Goal: Task Accomplishment & Management: Manage account settings

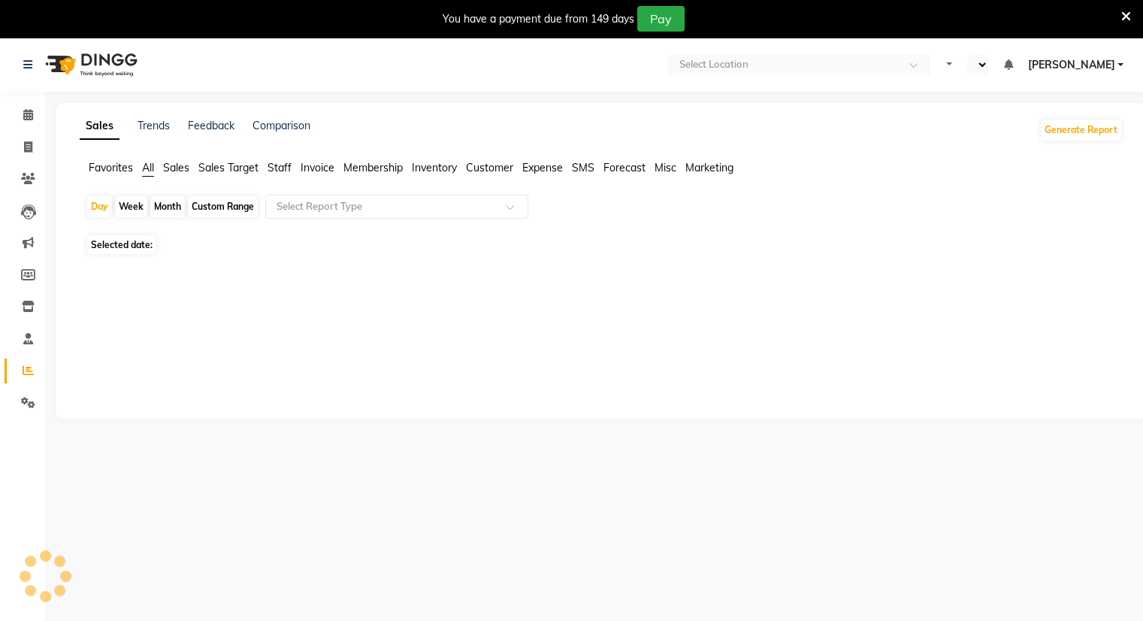
select select "en"
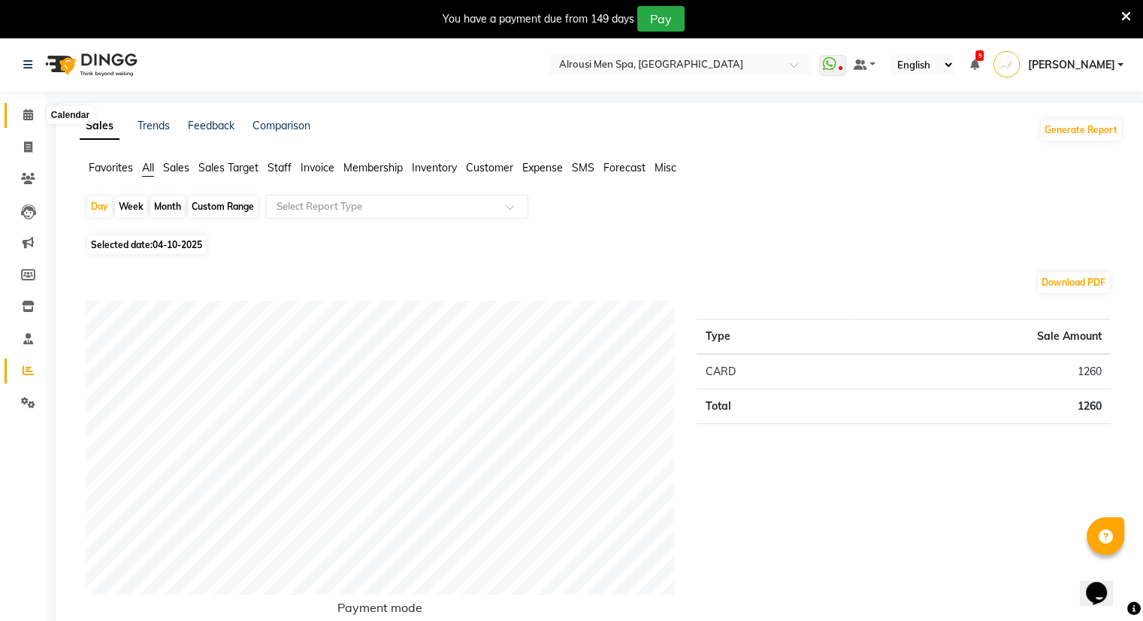
click at [39, 112] on span at bounding box center [28, 115] width 26 height 17
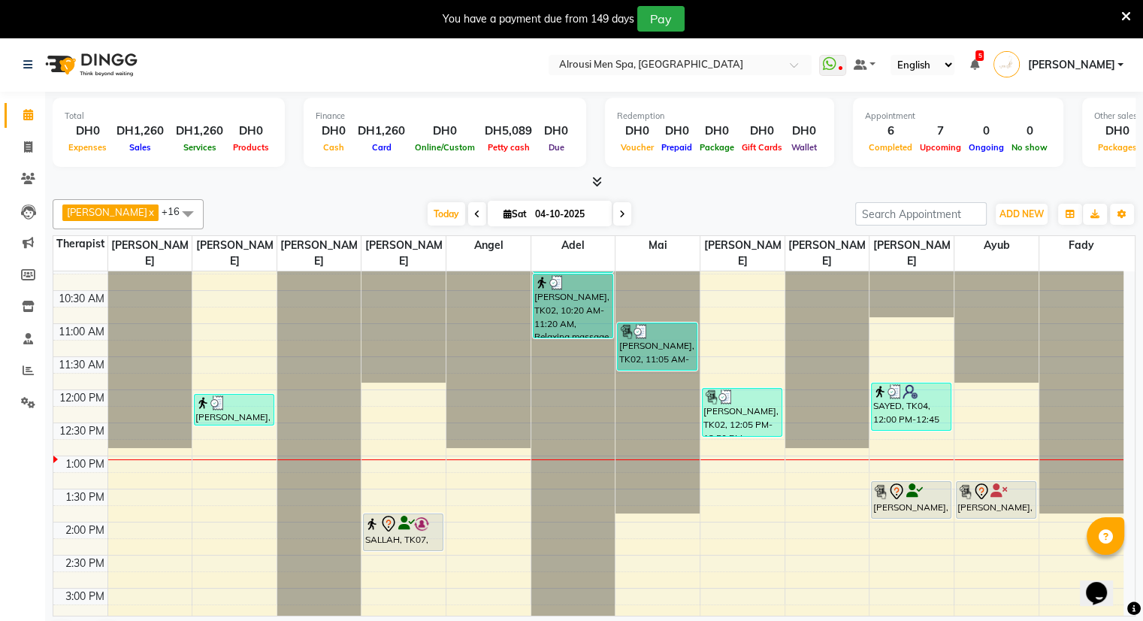
scroll to position [674, 0]
click at [38, 145] on span at bounding box center [28, 147] width 26 height 17
select select "service"
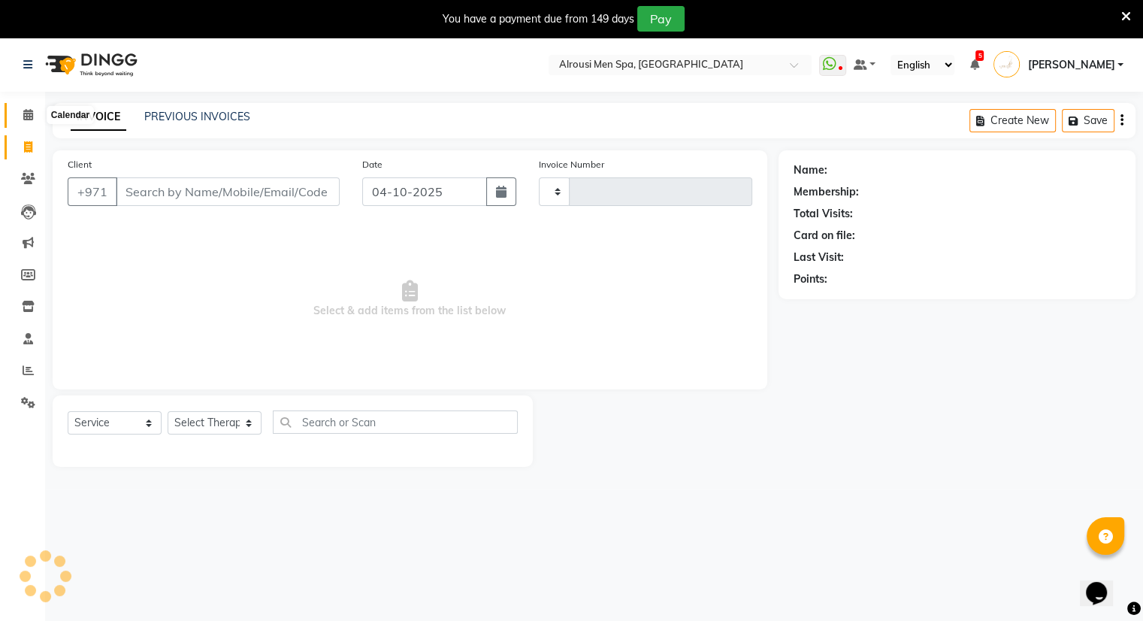
type input "4247"
select select "5688"
click at [28, 115] on icon at bounding box center [28, 114] width 10 height 11
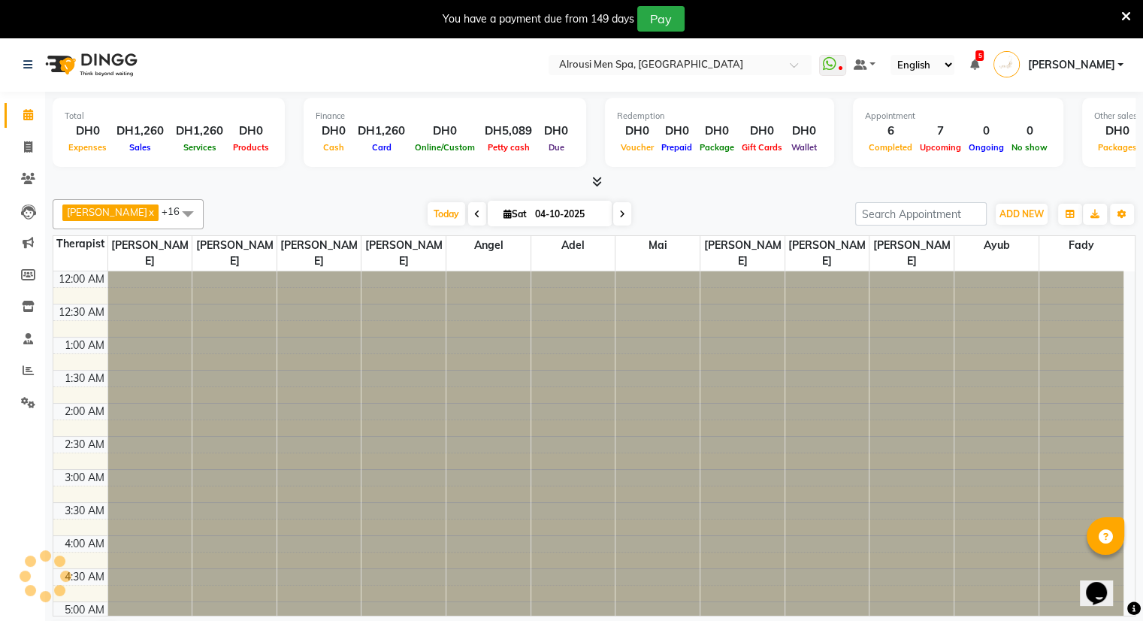
scroll to position [853, 0]
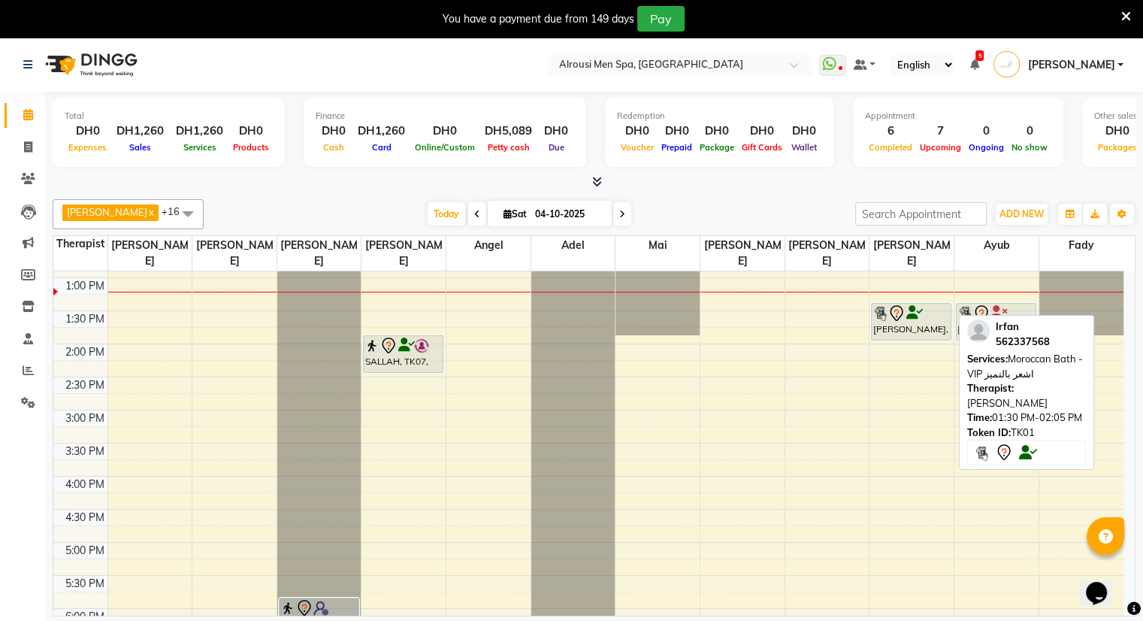
click at [916, 313] on div "[PERSON_NAME], TK01, 01:30 PM-02:05 PM, Moroccan Bath - VIP اشعر بالتميز" at bounding box center [911, 322] width 79 height 36
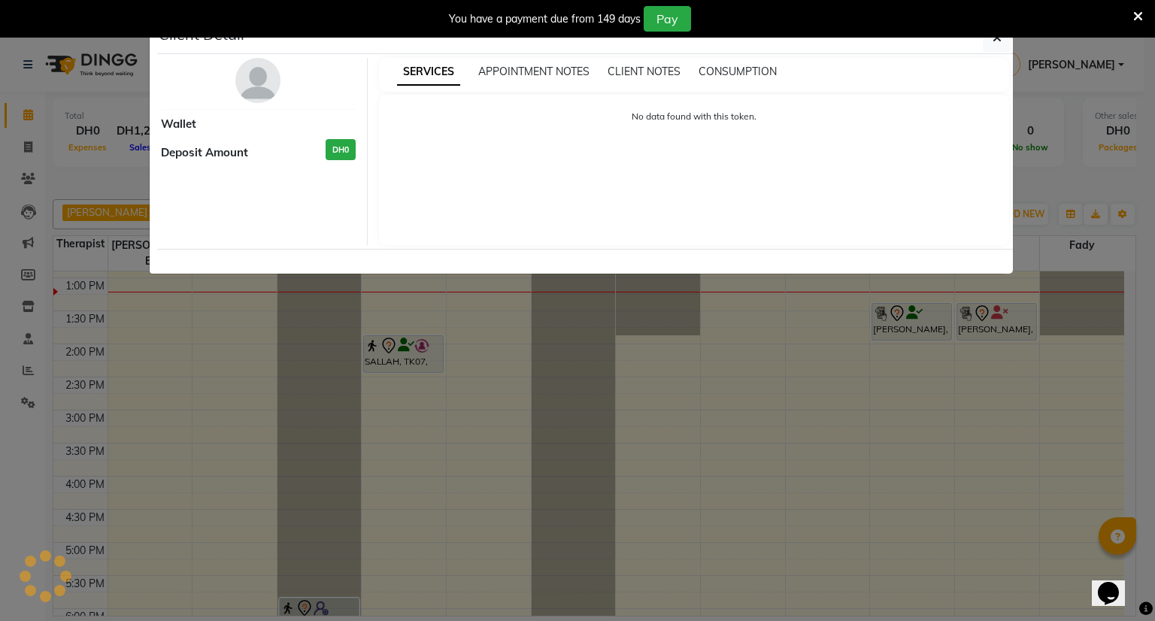
select select "7"
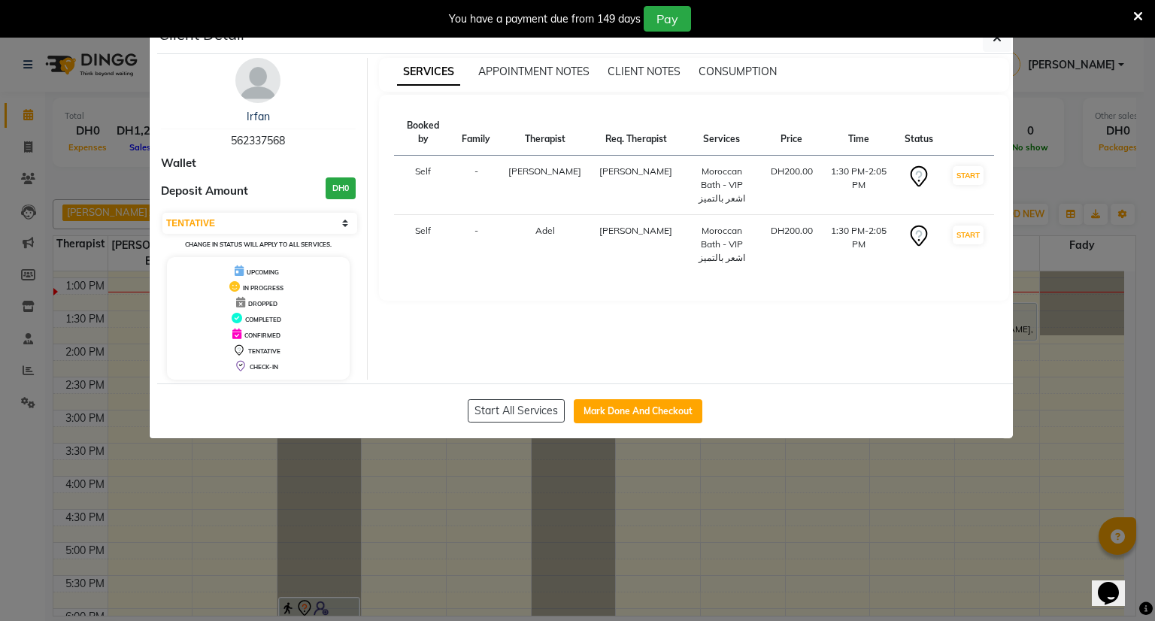
click at [555, 77] on div "APPOINTMENT NOTES" at bounding box center [533, 72] width 111 height 16
click at [559, 75] on span "APPOINTMENT NOTES" at bounding box center [533, 72] width 111 height 14
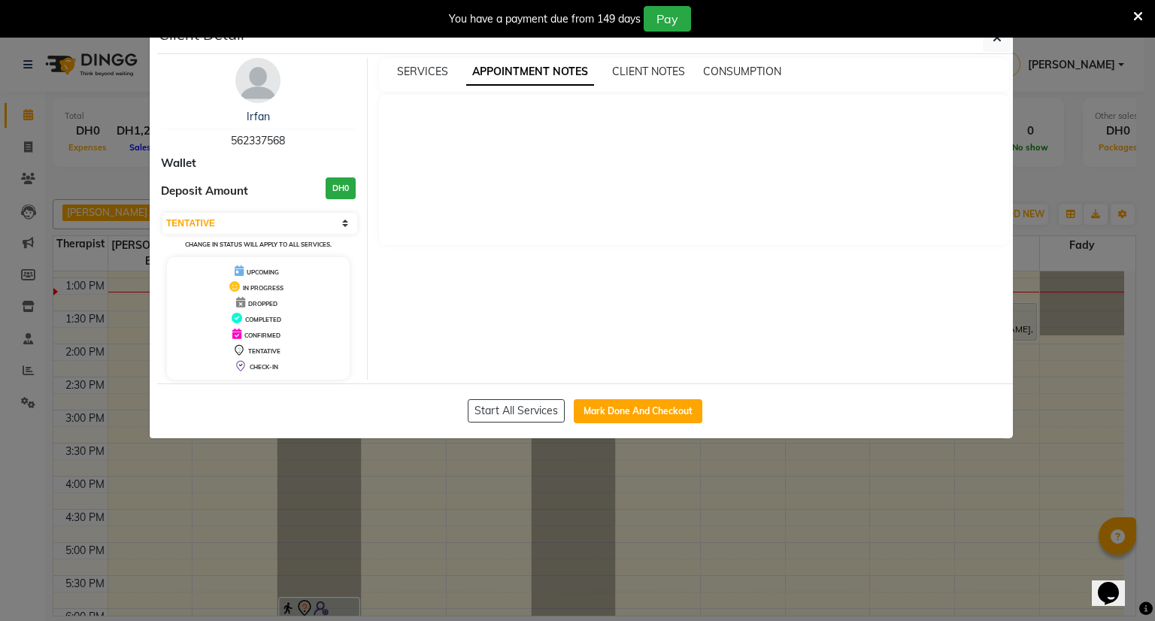
click at [608, 70] on div "SERVICES APPOINTMENT NOTES CLIENT NOTES CONSUMPTION" at bounding box center [685, 72] width 613 height 16
click at [655, 65] on span "CLIENT NOTES" at bounding box center [648, 72] width 73 height 14
click at [725, 77] on span "CONSUMPTION" at bounding box center [740, 72] width 78 height 14
click at [424, 66] on span "SERVICES" at bounding box center [422, 72] width 51 height 14
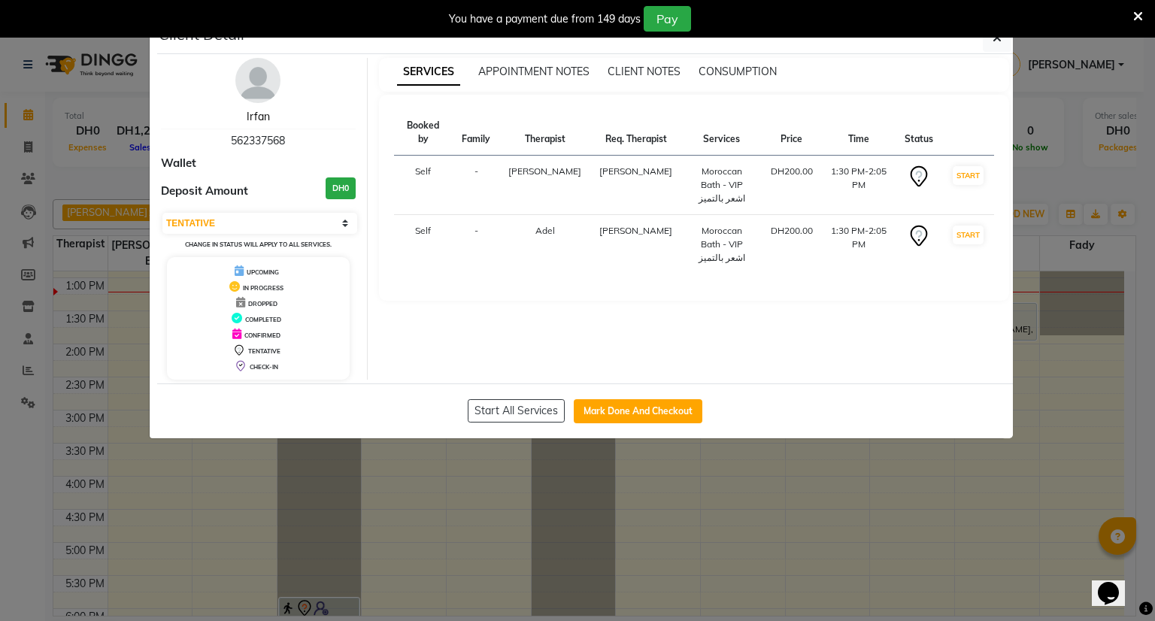
click at [262, 118] on link "Irfan" at bounding box center [258, 117] width 23 height 14
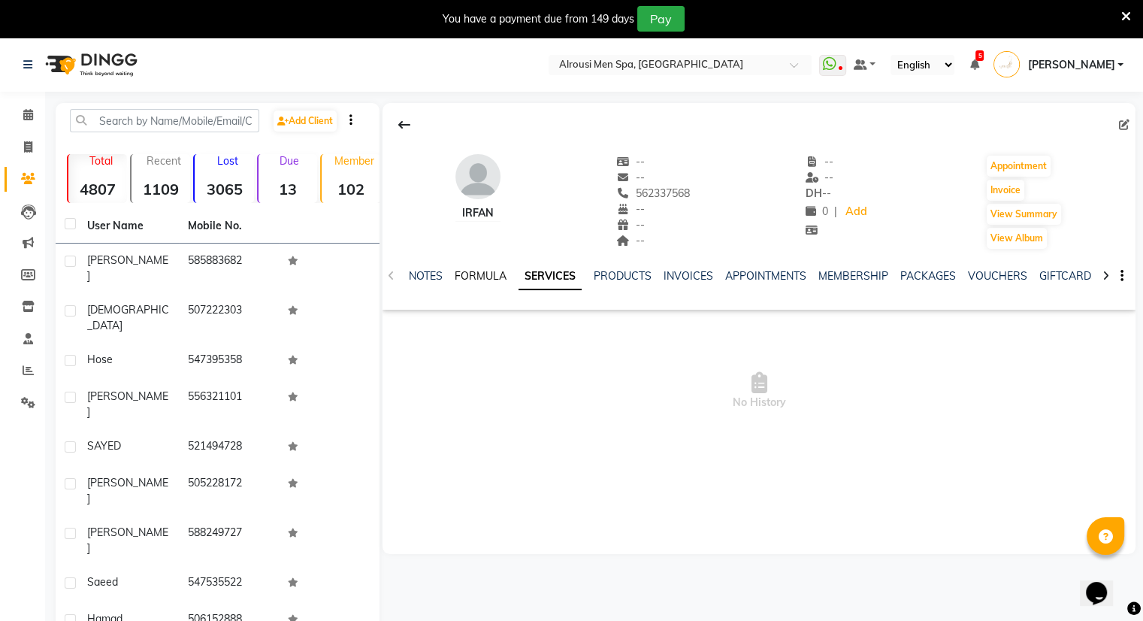
click at [482, 280] on link "FORMULA" at bounding box center [481, 276] width 52 height 14
click at [423, 283] on div "NOTES" at bounding box center [426, 276] width 34 height 16
click at [23, 117] on icon at bounding box center [28, 114] width 10 height 11
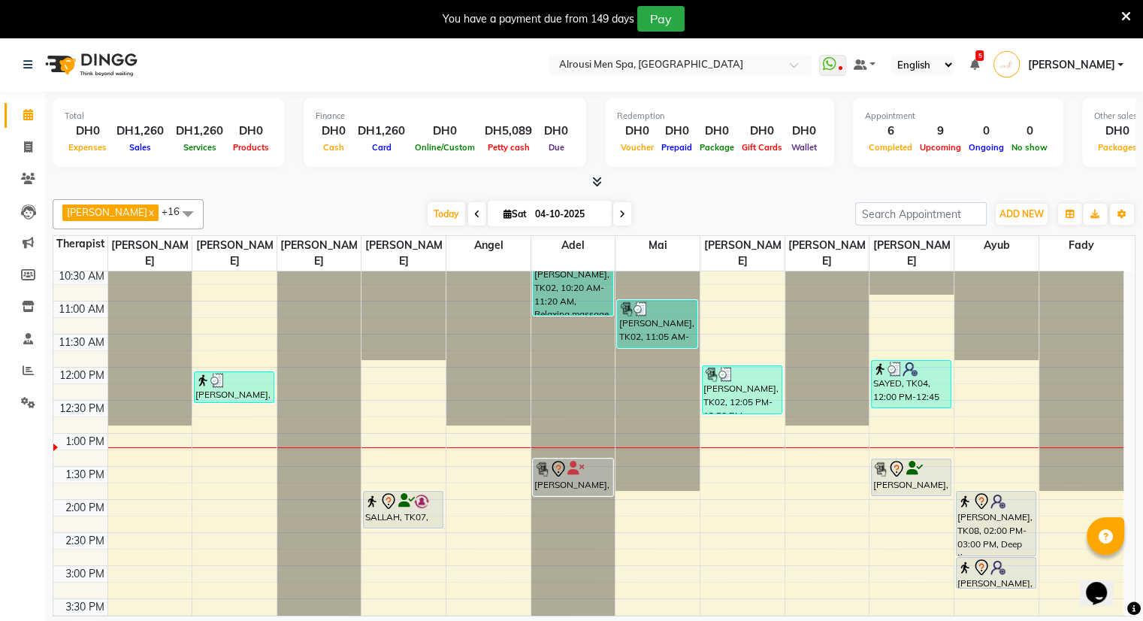
scroll to position [698, 0]
click at [386, 177] on div at bounding box center [594, 182] width 1083 height 16
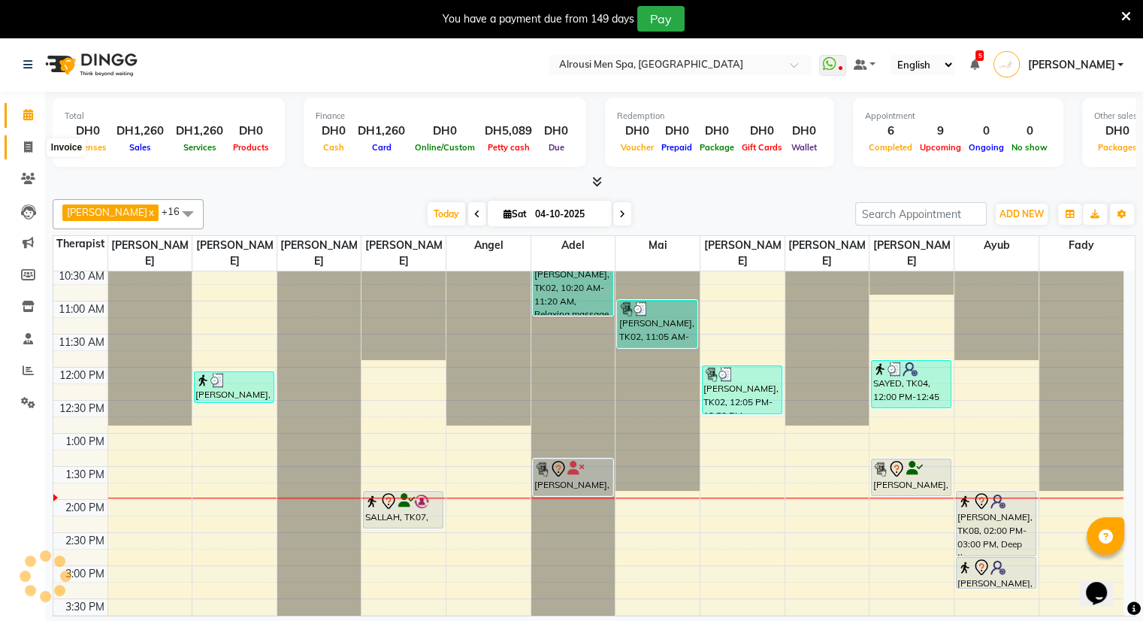
click at [27, 151] on icon at bounding box center [28, 146] width 8 height 11
select select "service"
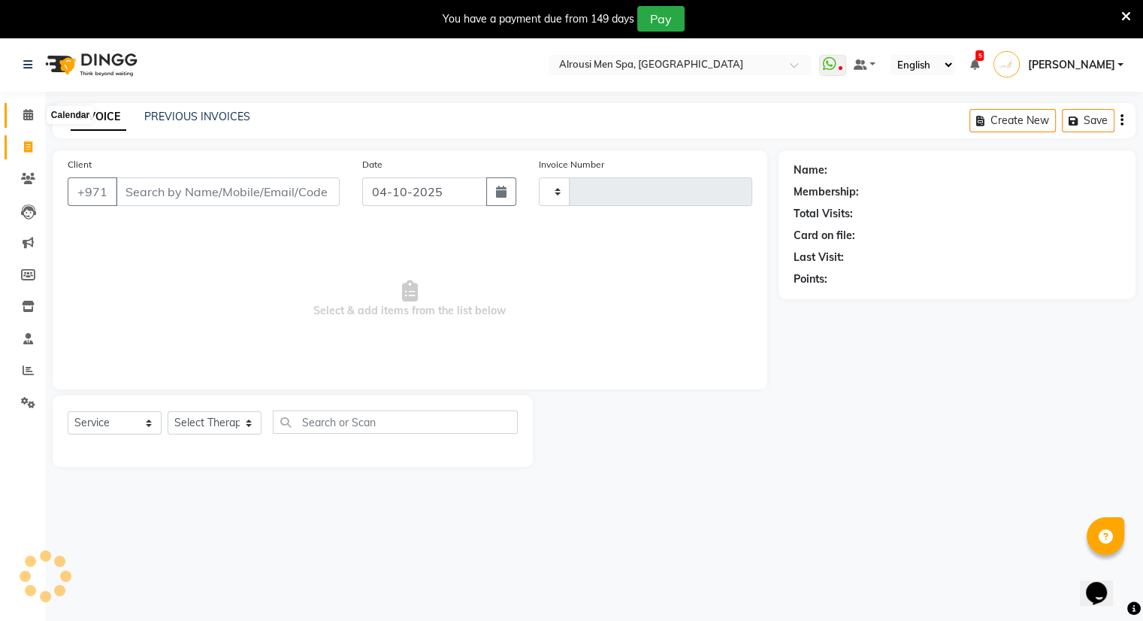
click at [31, 118] on icon at bounding box center [28, 114] width 10 height 11
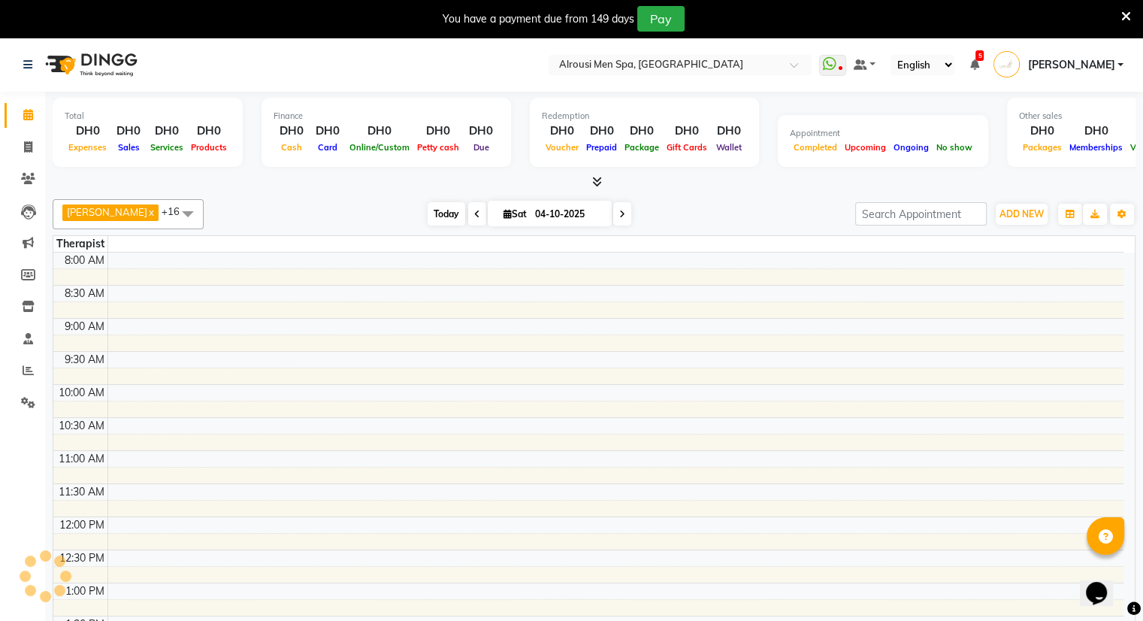
click at [428, 210] on span "Today" at bounding box center [447, 213] width 38 height 23
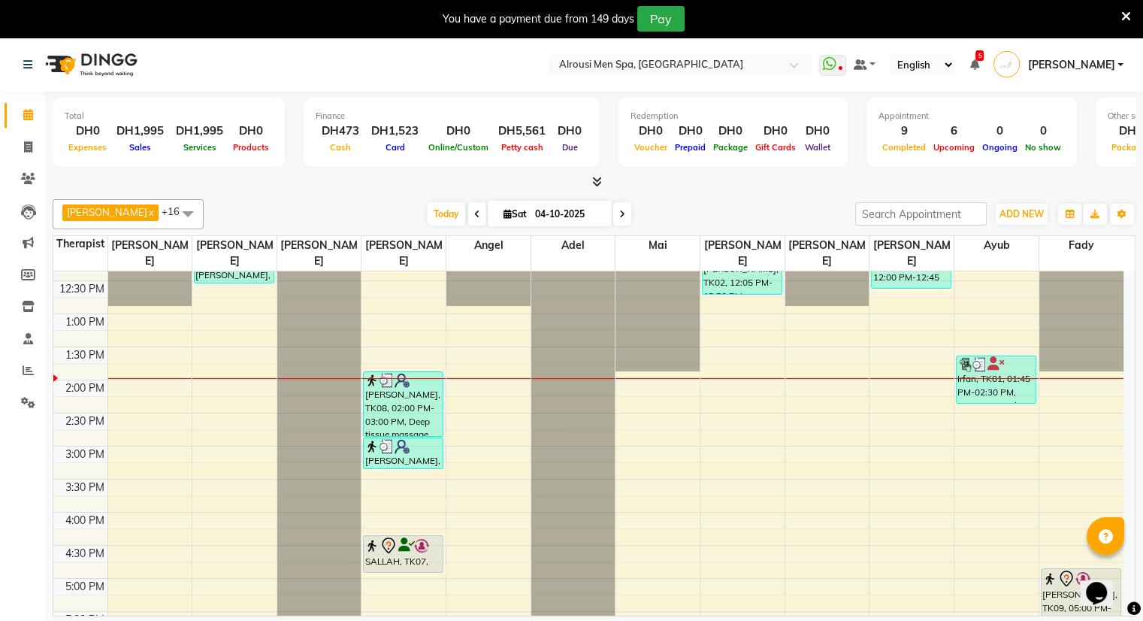
scroll to position [816, 0]
click at [30, 150] on icon at bounding box center [28, 146] width 8 height 11
select select "service"
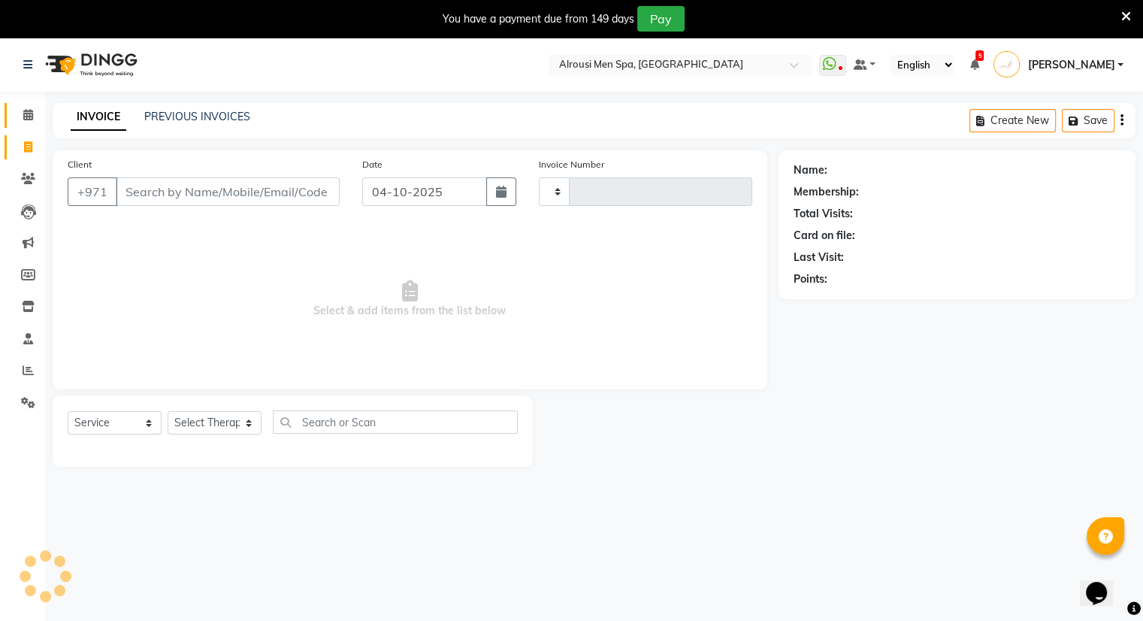
type input "4249"
select select "5688"
click at [36, 177] on span at bounding box center [28, 179] width 26 height 17
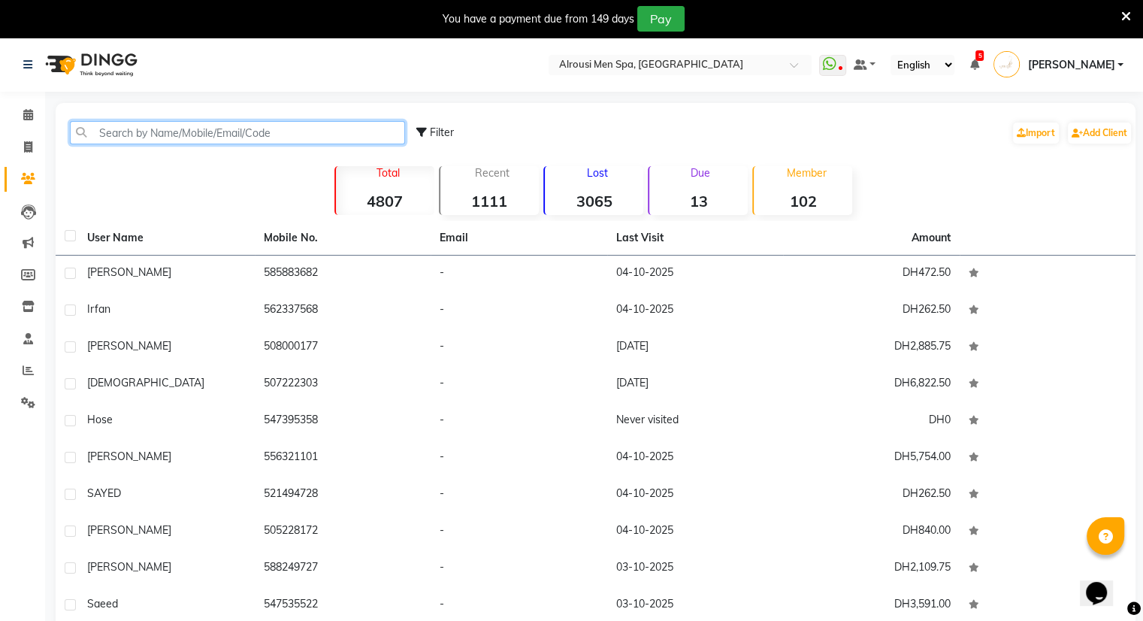
click at [152, 122] on input "text" at bounding box center [237, 132] width 335 height 23
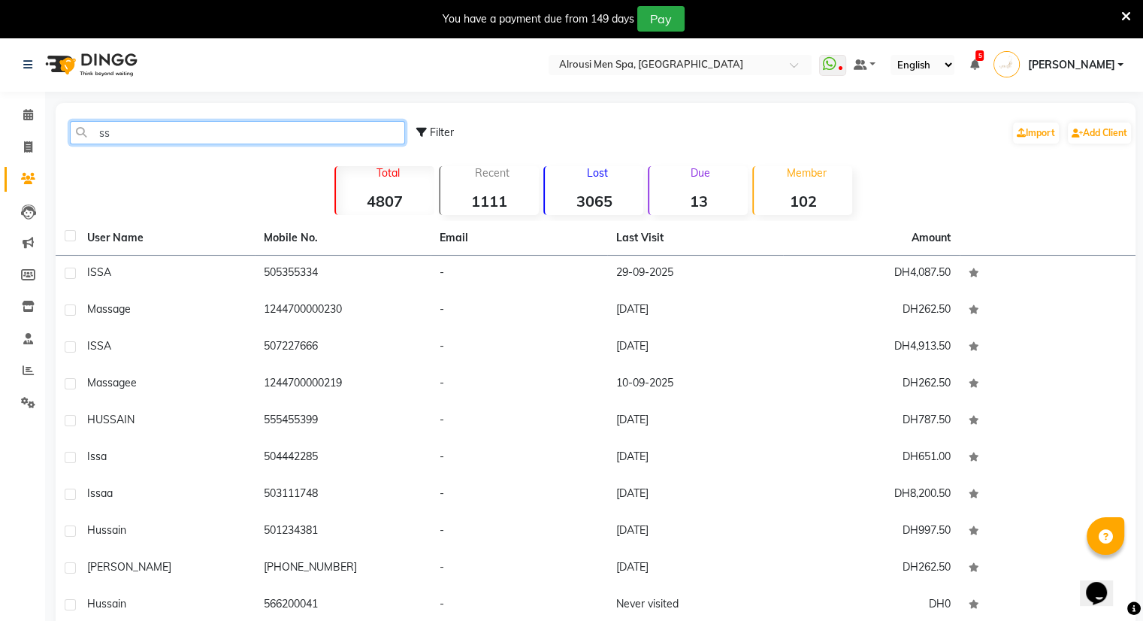
type input "s"
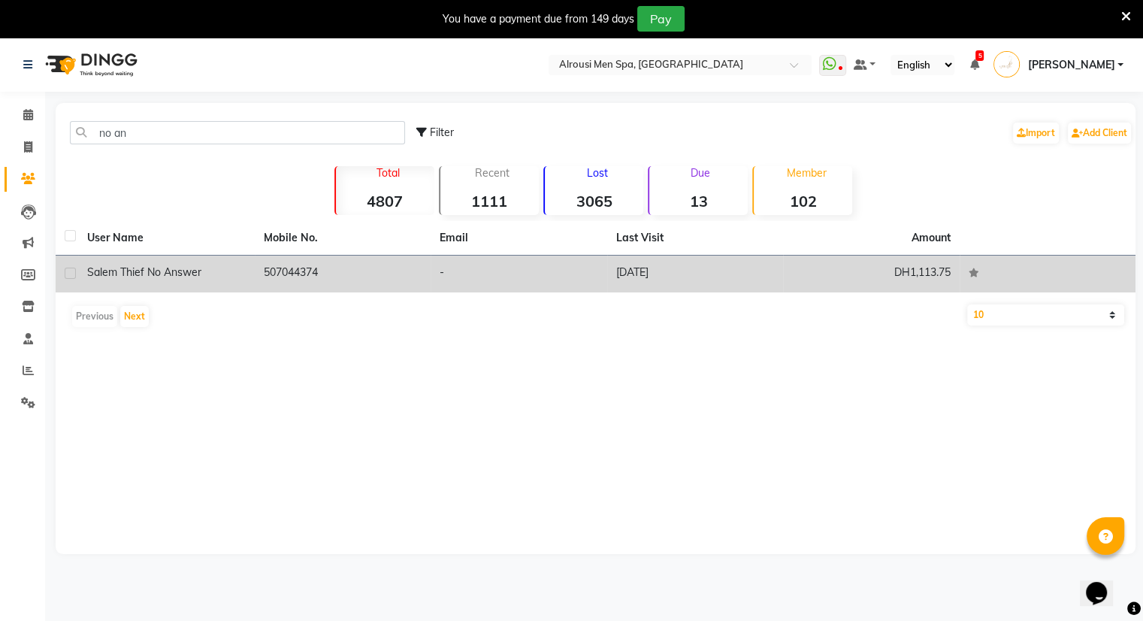
click at [232, 271] on div "salem thief no answer" at bounding box center [166, 273] width 159 height 16
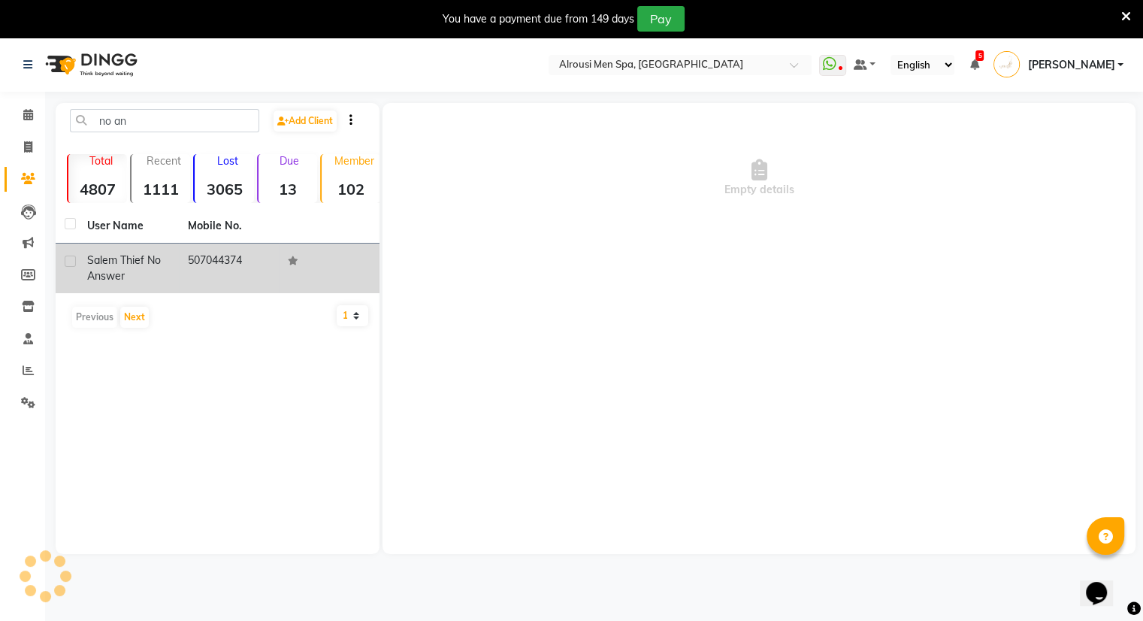
click at [221, 265] on td "507044374" at bounding box center [229, 269] width 101 height 50
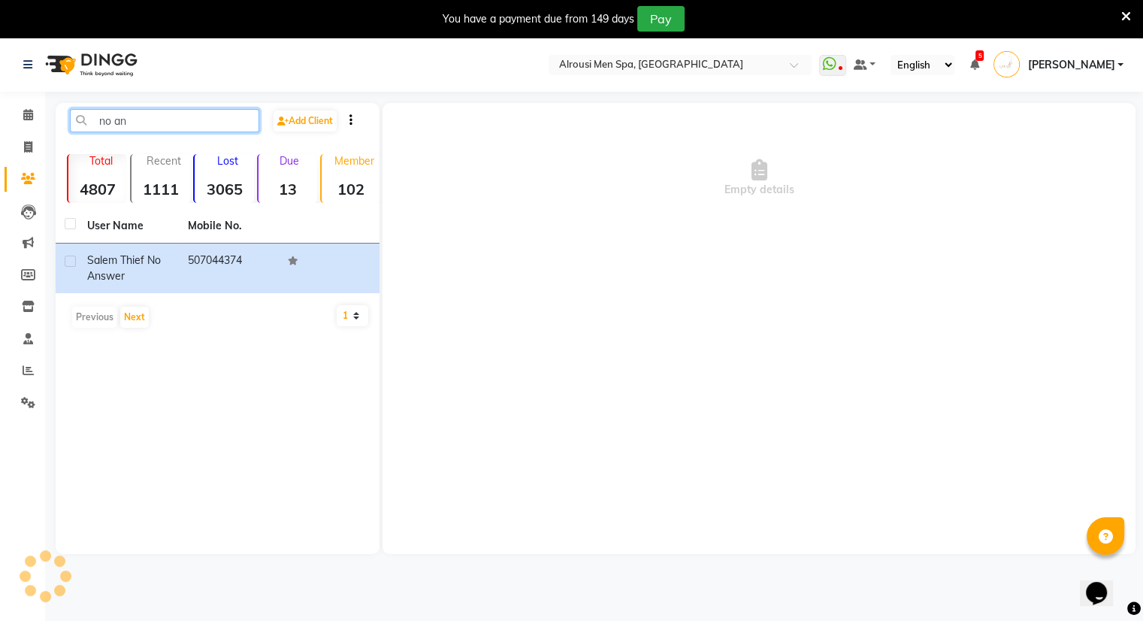
click at [156, 121] on input "no an" at bounding box center [164, 120] width 189 height 23
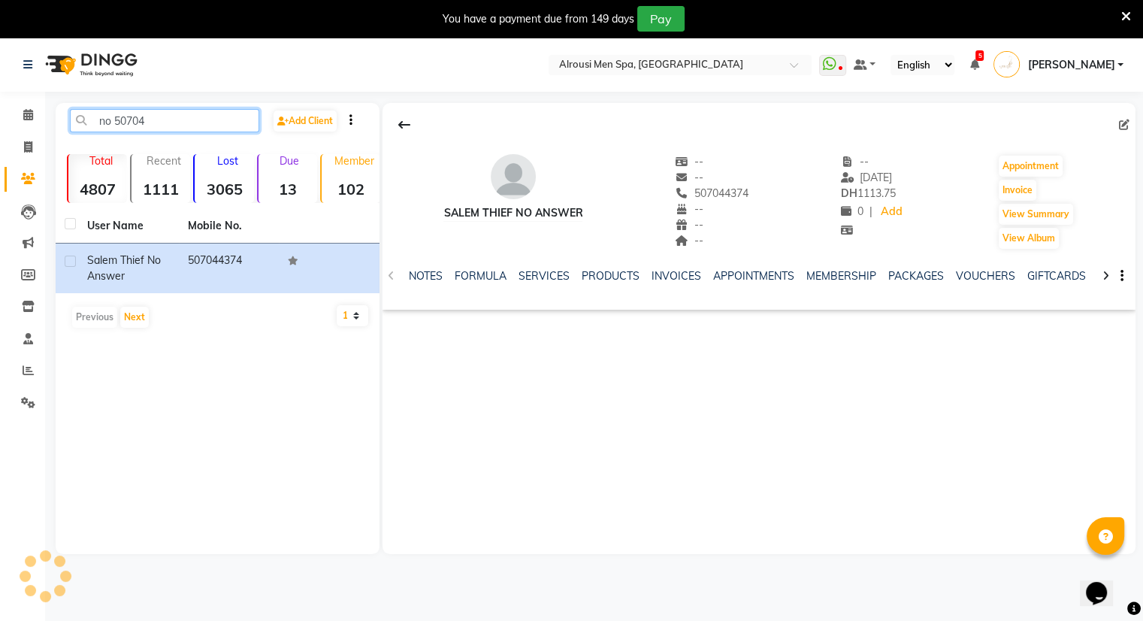
type input "no 507044"
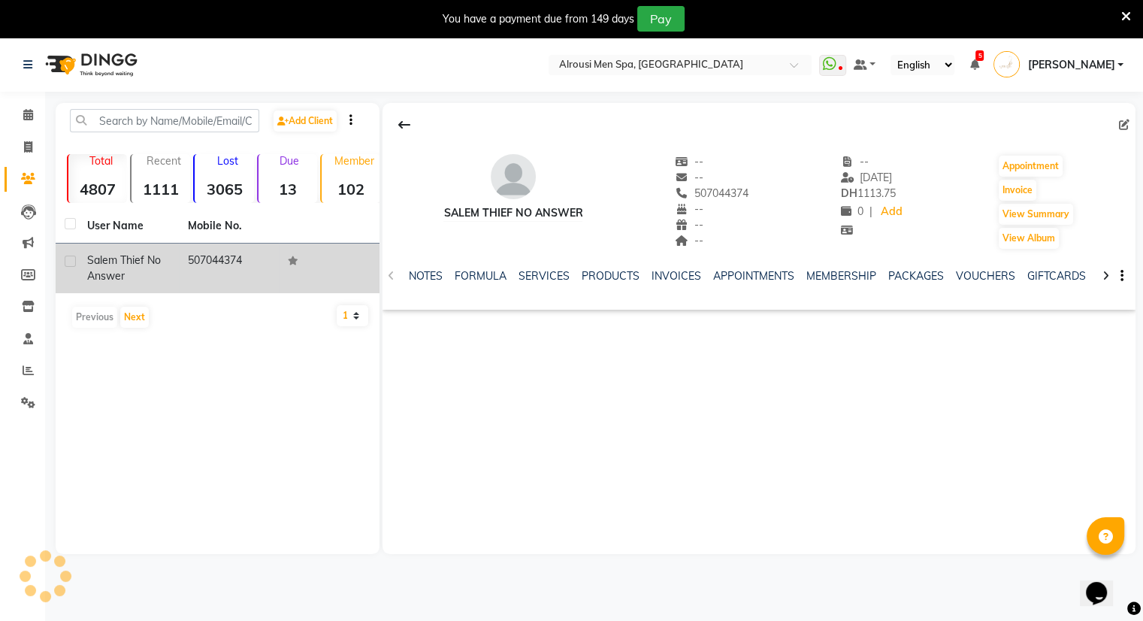
click at [229, 262] on td "507044374" at bounding box center [229, 269] width 101 height 50
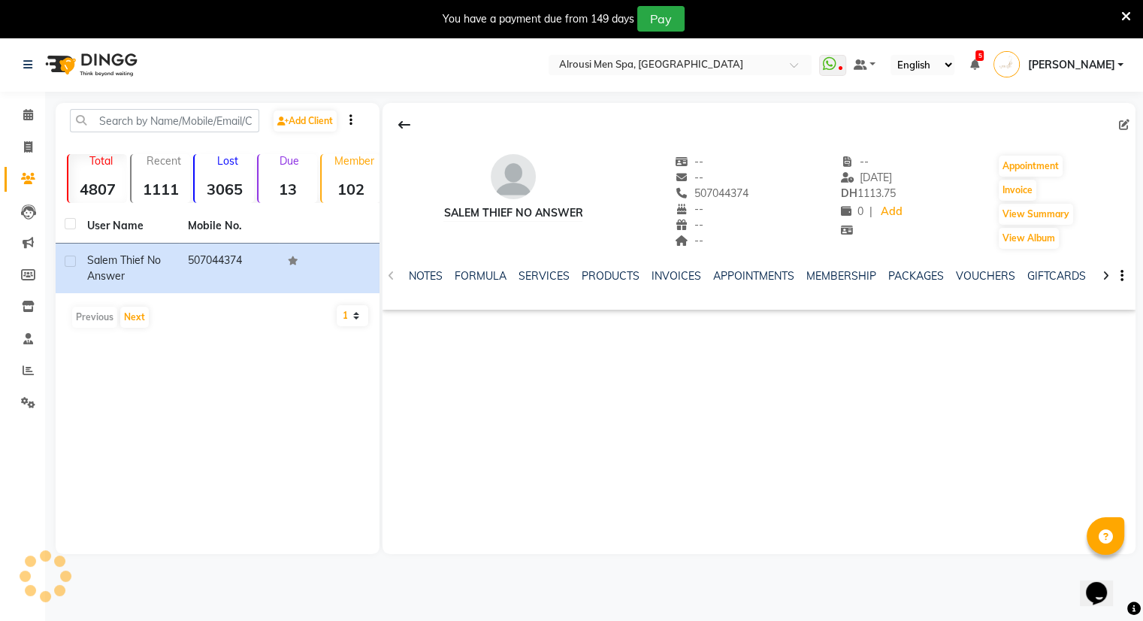
click at [38, 132] on li "Invoice" at bounding box center [22, 148] width 45 height 32
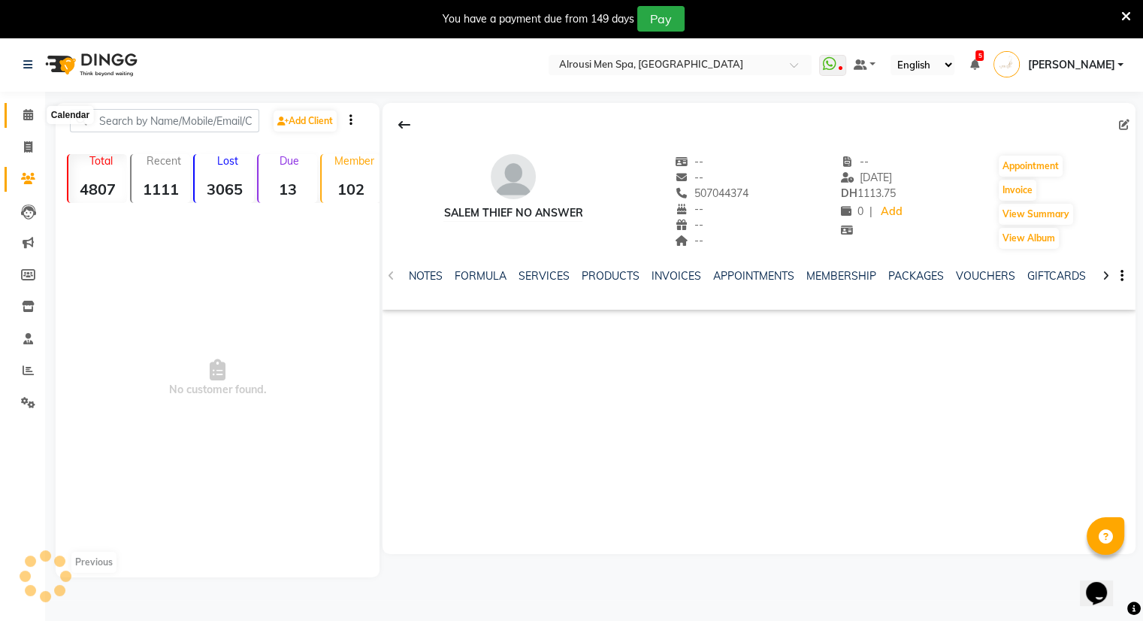
click at [36, 120] on span at bounding box center [28, 115] width 26 height 17
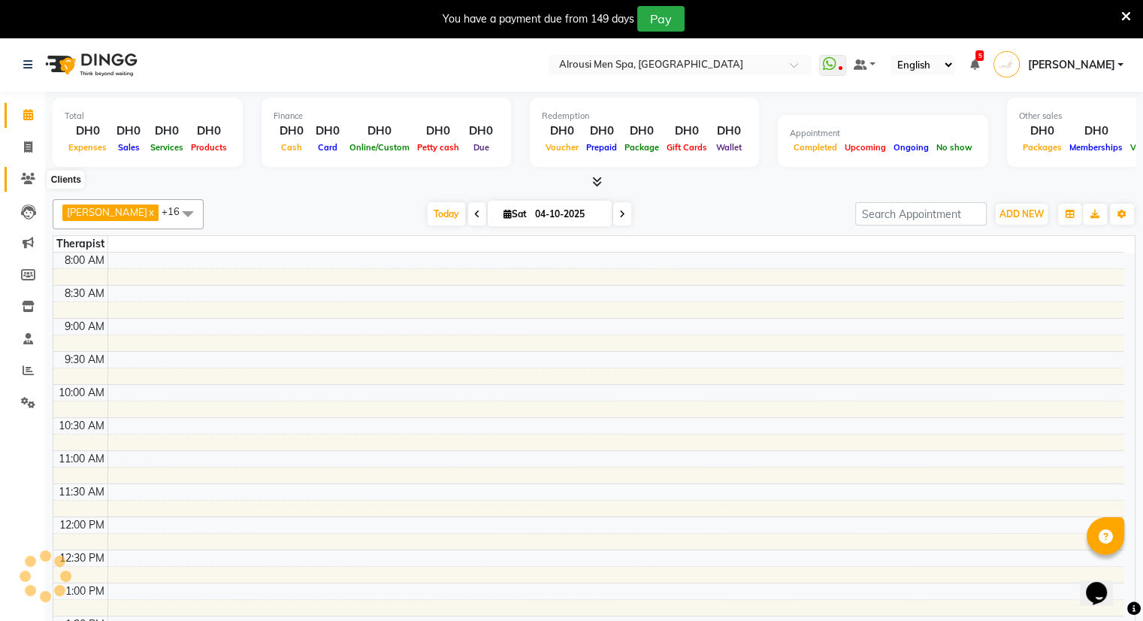
click at [37, 171] on span at bounding box center [28, 179] width 26 height 17
